Goal: Go to known website: Access a specific website the user already knows

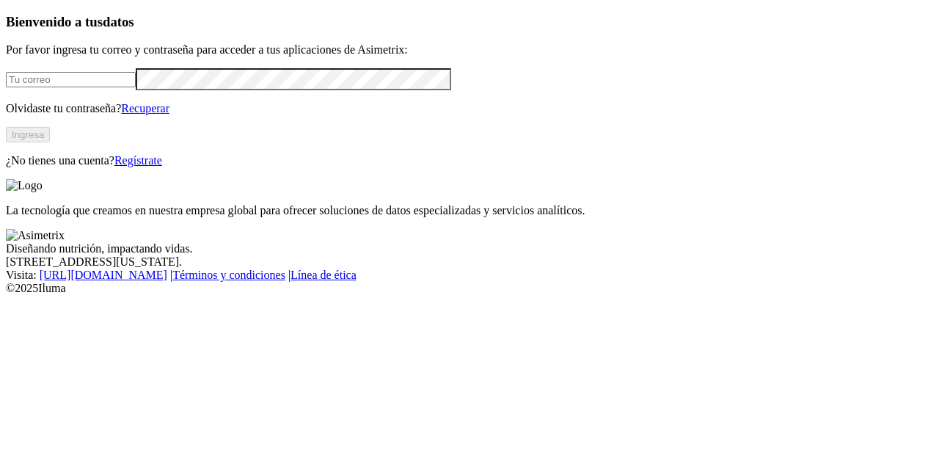
type input "[PERSON_NAME][EMAIL_ADDRESS][PERSON_NAME][DOMAIN_NAME]"
click at [50, 142] on button "Ingresa" at bounding box center [28, 134] width 44 height 15
